Goal: Find specific page/section: Find specific page/section

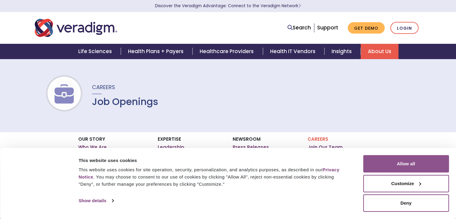
click at [397, 167] on button "Allow all" at bounding box center [406, 163] width 86 height 17
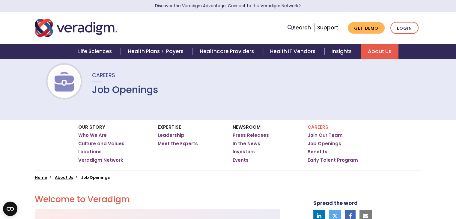
scroll to position [48, 0]
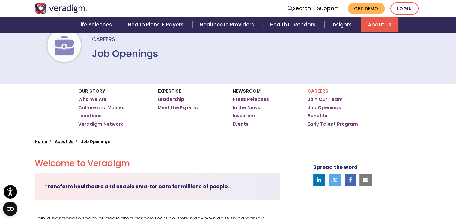
click at [320, 110] on link "Job Openings" at bounding box center [325, 108] width 34 height 6
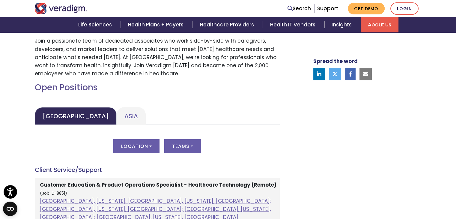
scroll to position [240, 0]
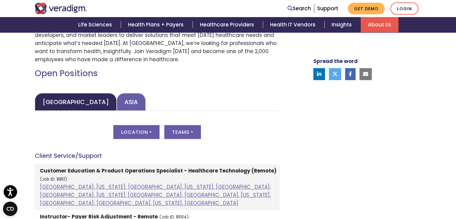
click at [117, 104] on link "Asia" at bounding box center [131, 102] width 29 height 18
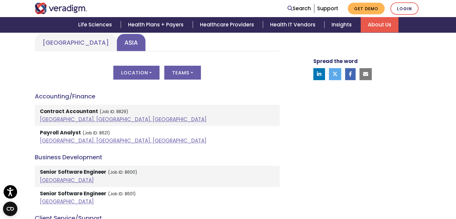
scroll to position [300, 0]
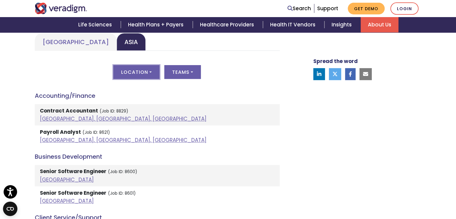
click at [148, 77] on button "Location" at bounding box center [136, 72] width 46 height 14
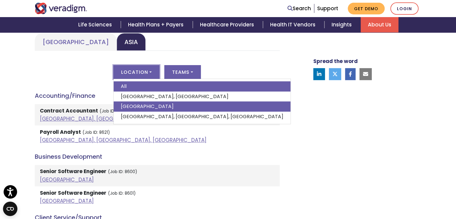
click at [138, 105] on link "[GEOGRAPHIC_DATA]" at bounding box center [202, 106] width 177 height 10
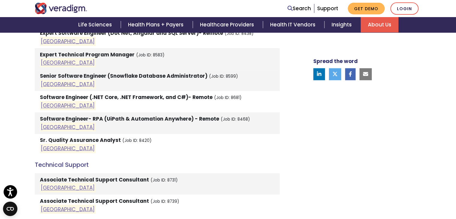
scroll to position [900, 0]
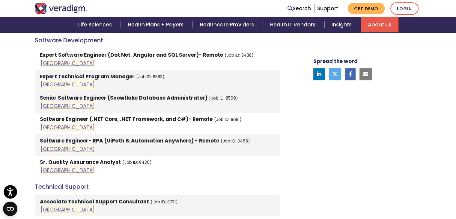
click at [47, 116] on strong "Software Engineer (.NET Core, .NET Framework, and C#)- Remote" at bounding box center [126, 119] width 173 height 7
click at [44, 124] on link "[GEOGRAPHIC_DATA]" at bounding box center [68, 127] width 54 height 7
